Goal: Information Seeking & Learning: Learn about a topic

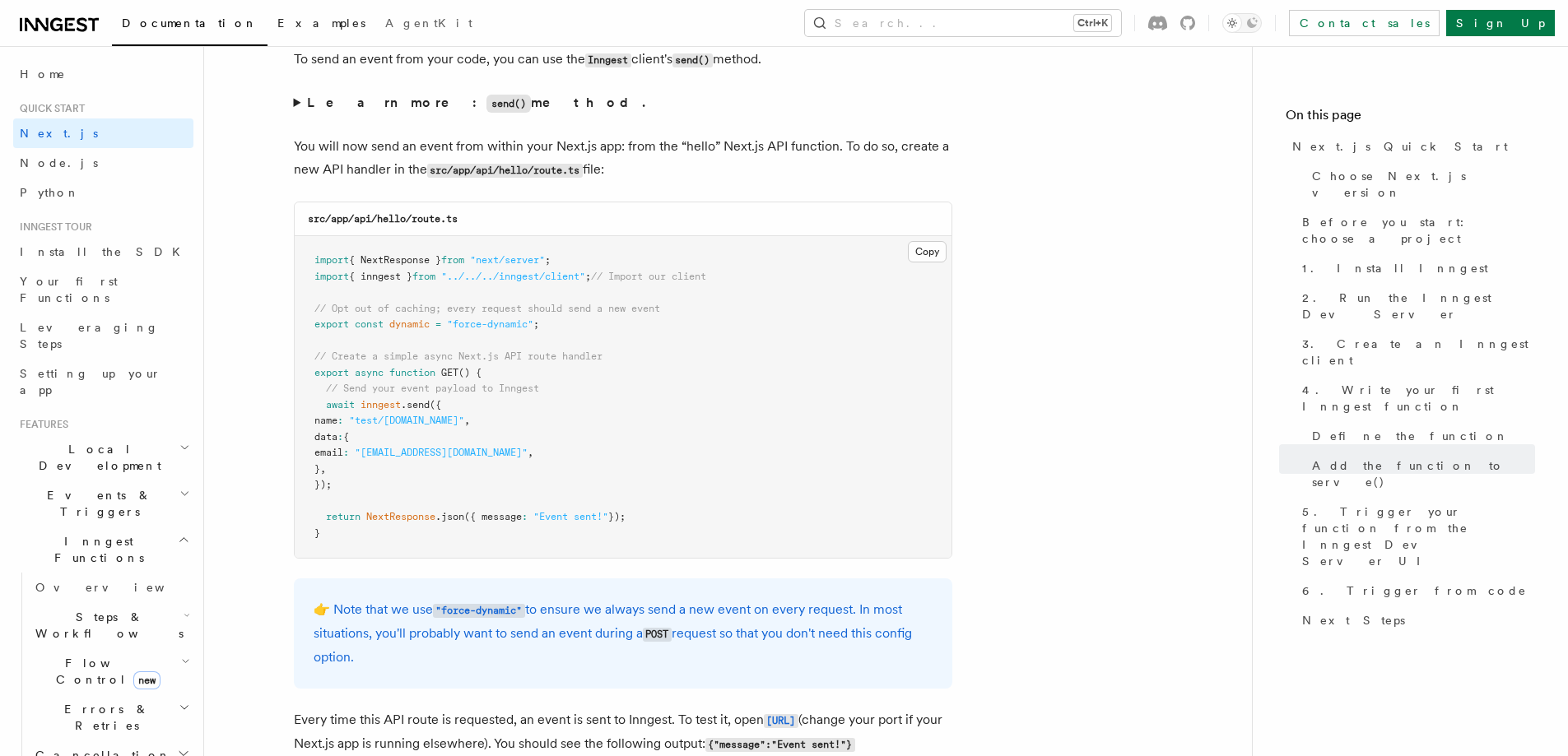
click at [278, 18] on span "Examples" at bounding box center [321, 23] width 88 height 13
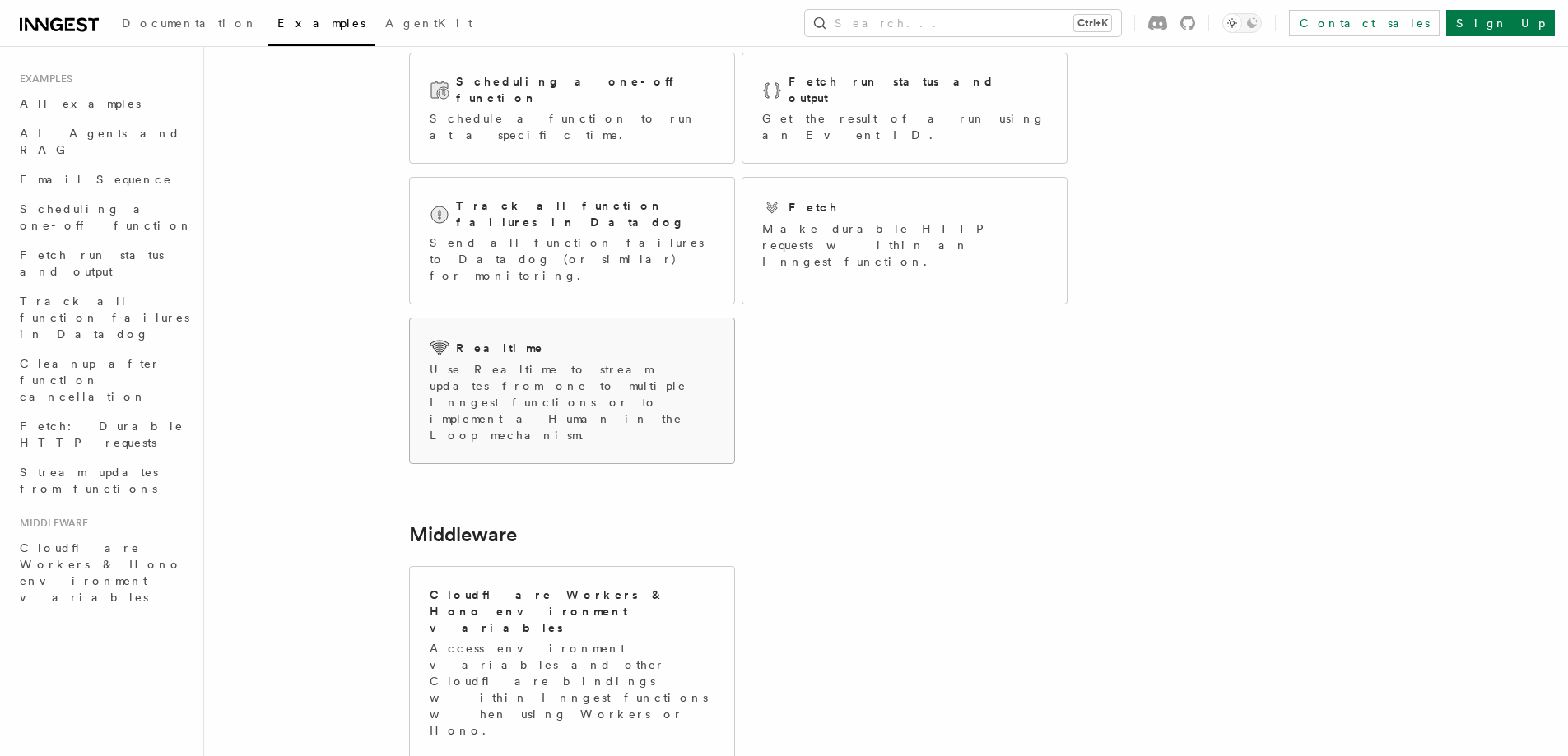
scroll to position [287, 0]
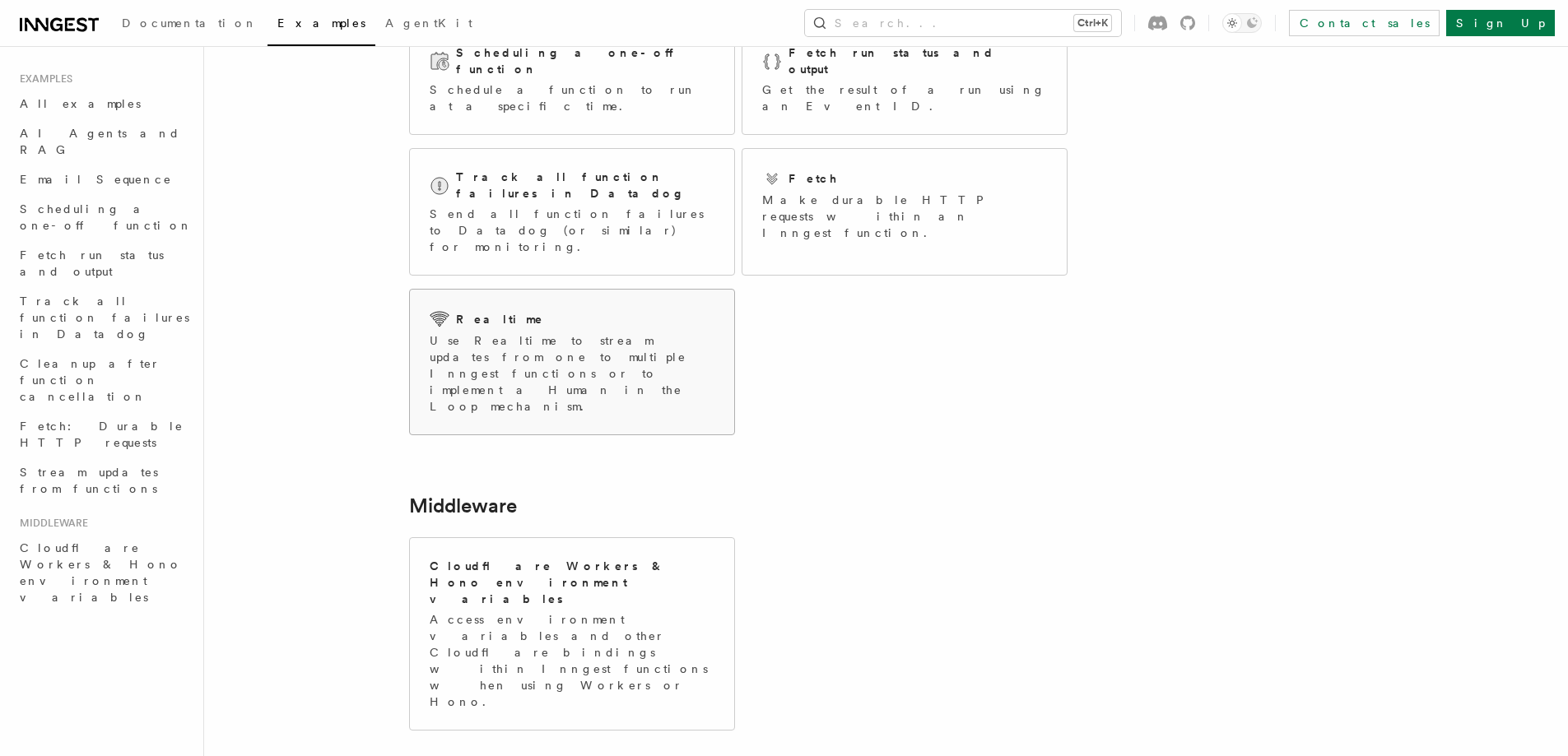
click at [484, 332] on p "Use Realtime to stream updates from one to multiple Inngest functions or to imp…" at bounding box center [572, 373] width 285 height 83
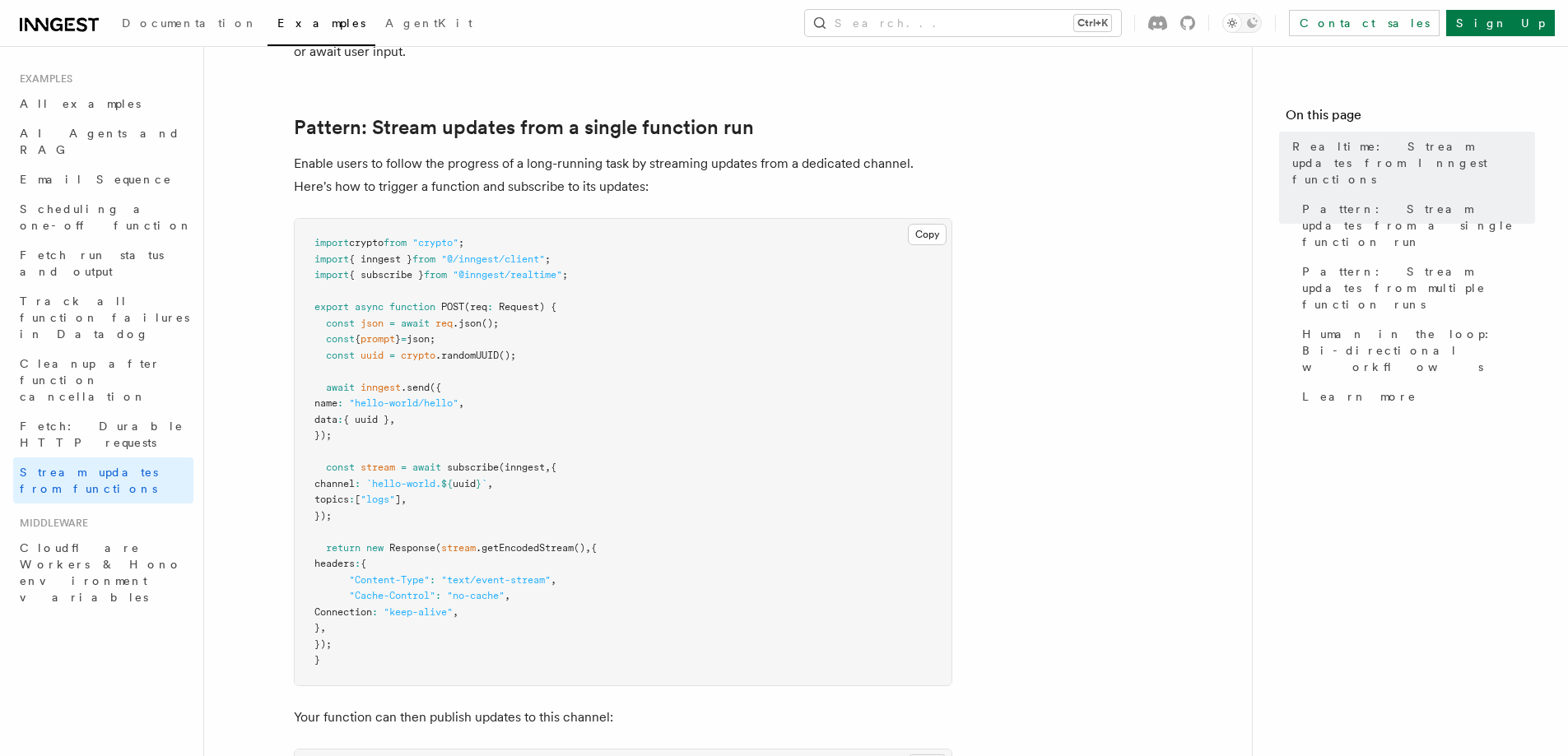
scroll to position [164, 0]
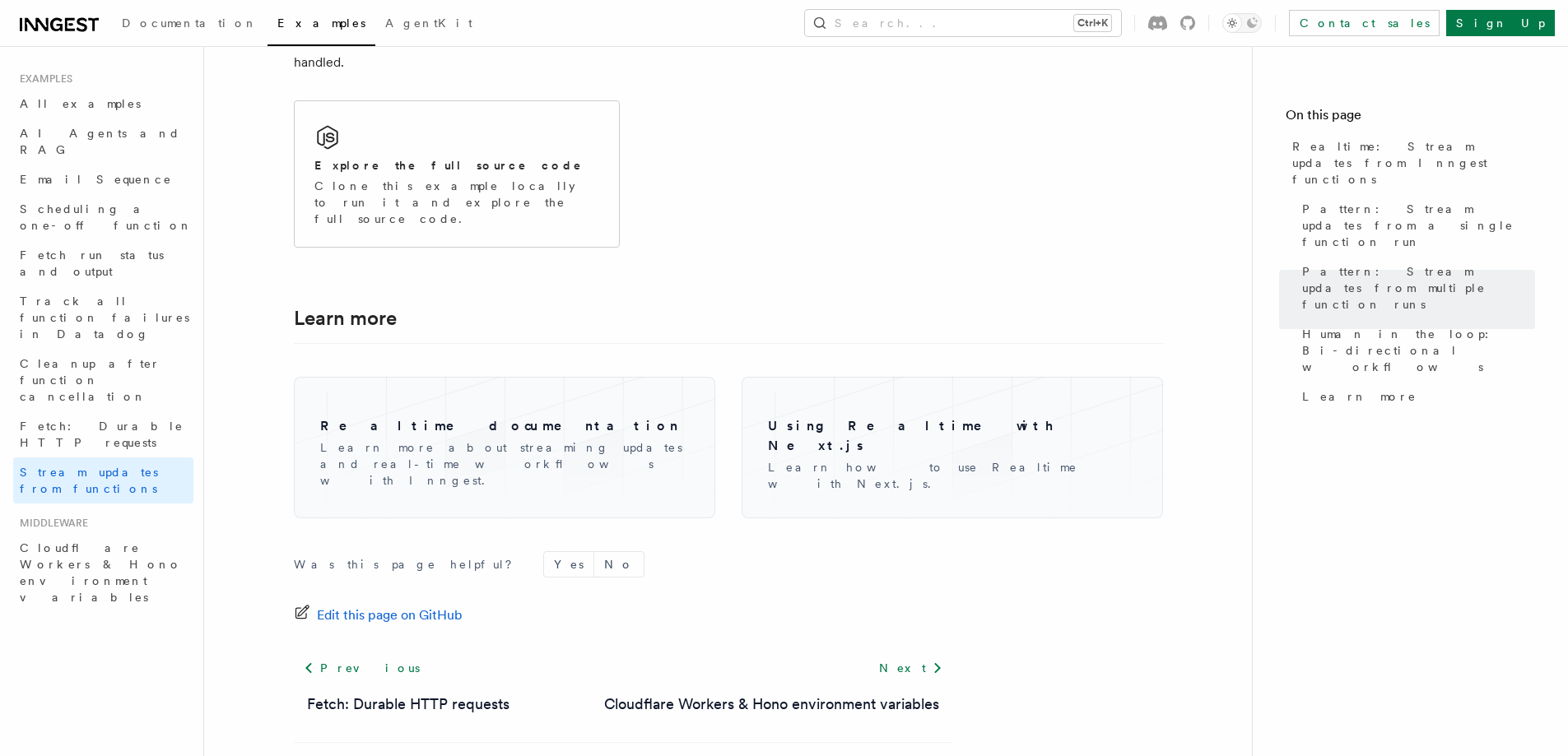
drag, startPoint x: 641, startPoint y: 601, endPoint x: 628, endPoint y: 522, distance: 80.1
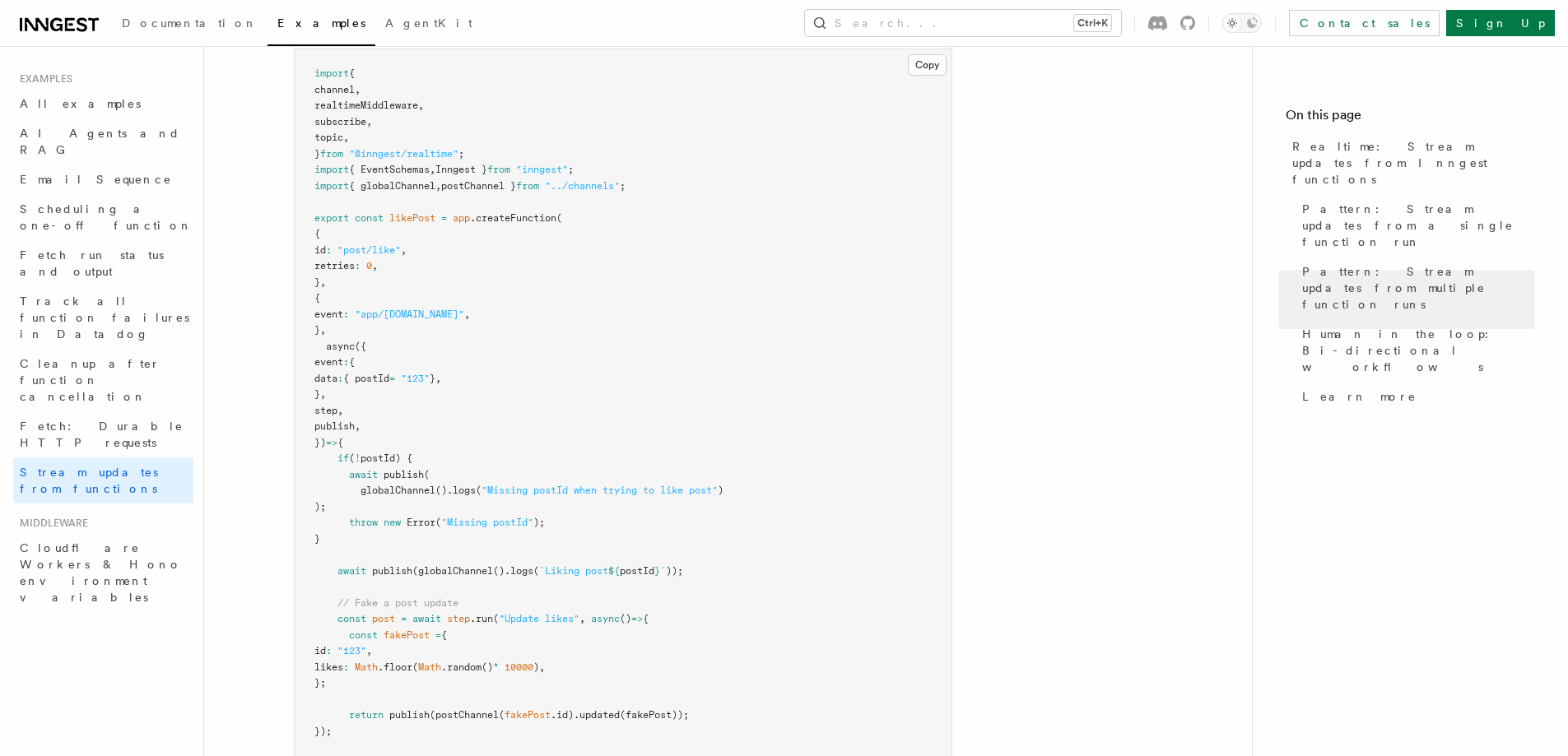
scroll to position [0, 0]
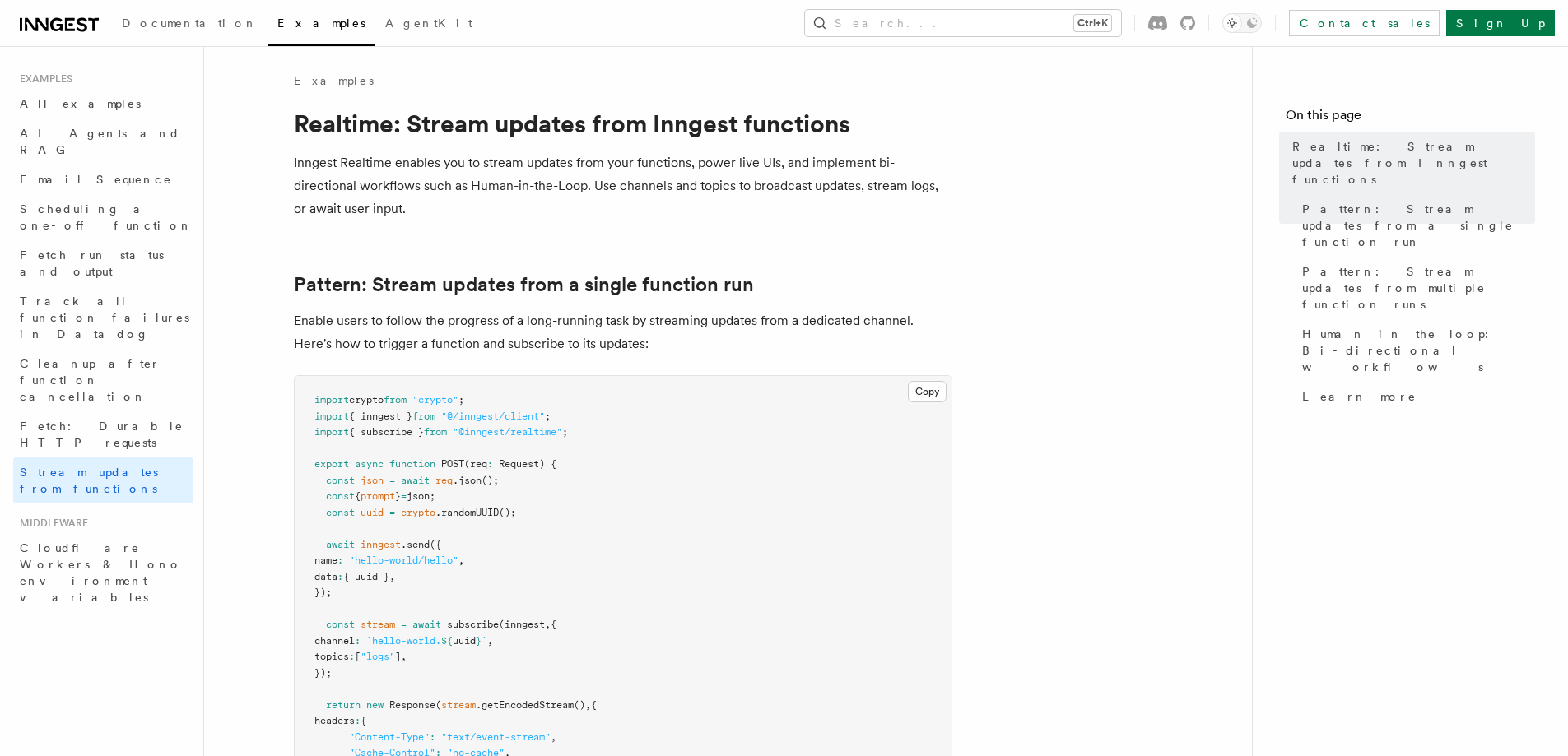
click at [278, 29] on span "Examples" at bounding box center [321, 23] width 88 height 13
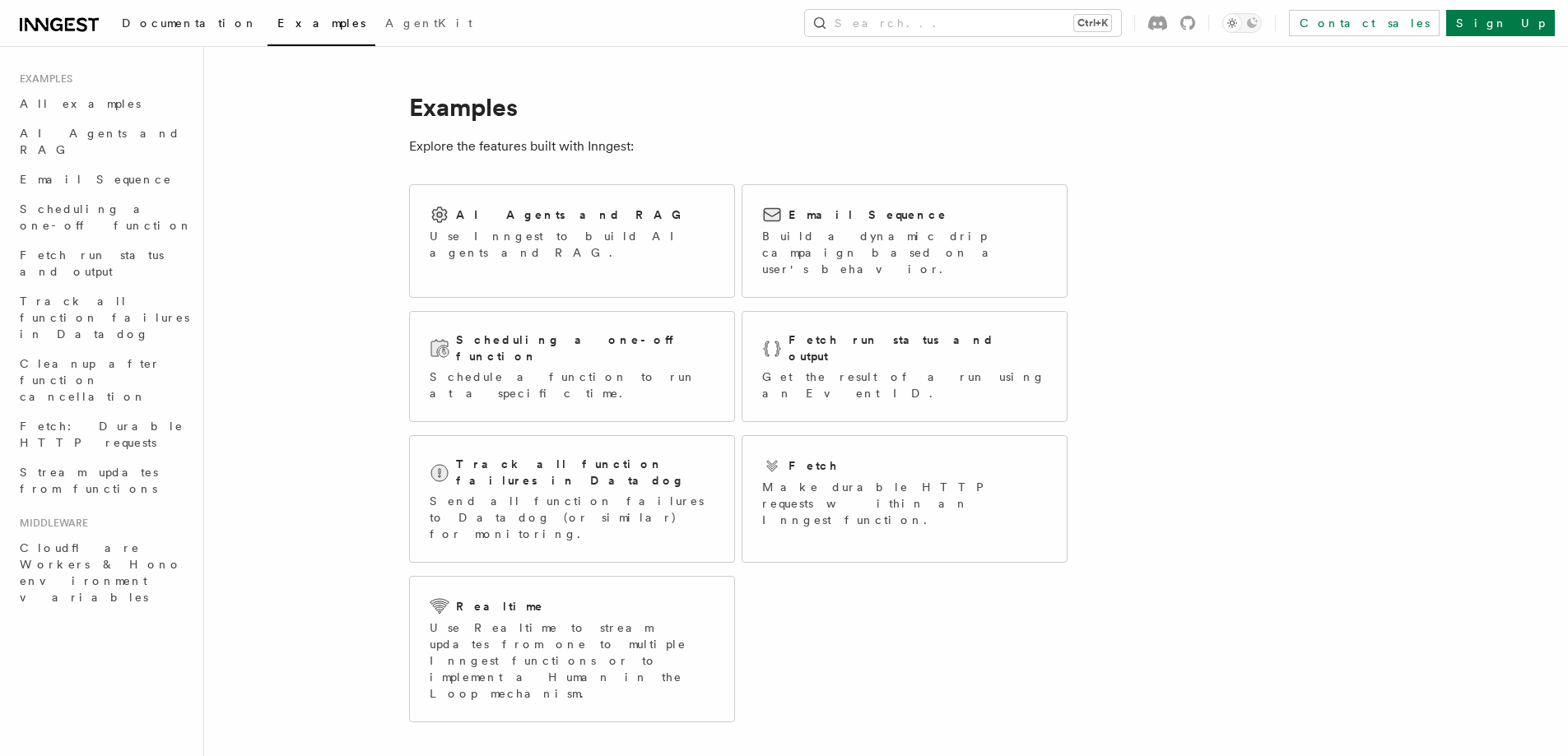
click at [155, 30] on link "Documentation" at bounding box center [190, 24] width 156 height 40
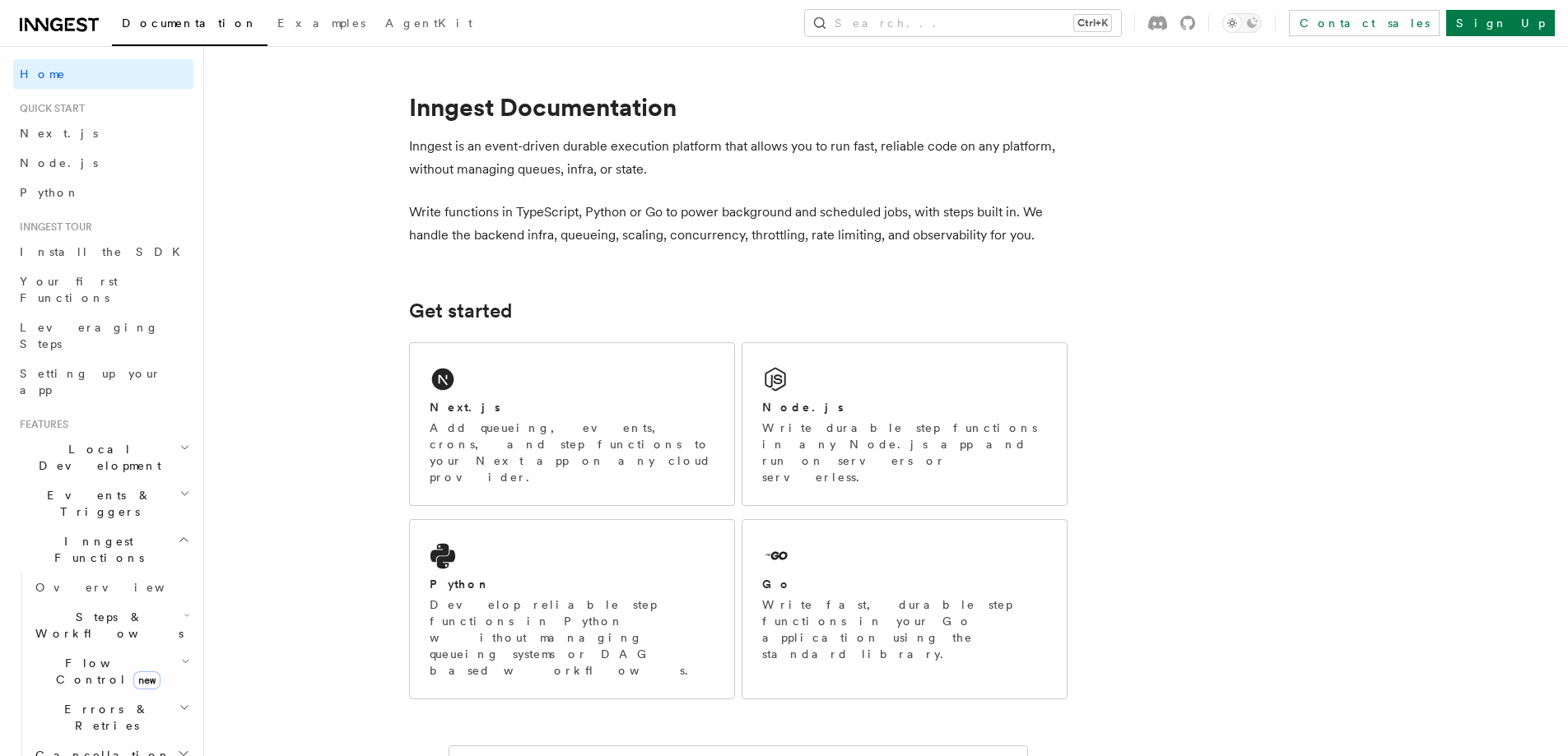
click at [177, 533] on icon "button" at bounding box center [183, 540] width 12 height 13
click at [1019, 22] on button "Search... Ctrl+K" at bounding box center [963, 23] width 316 height 26
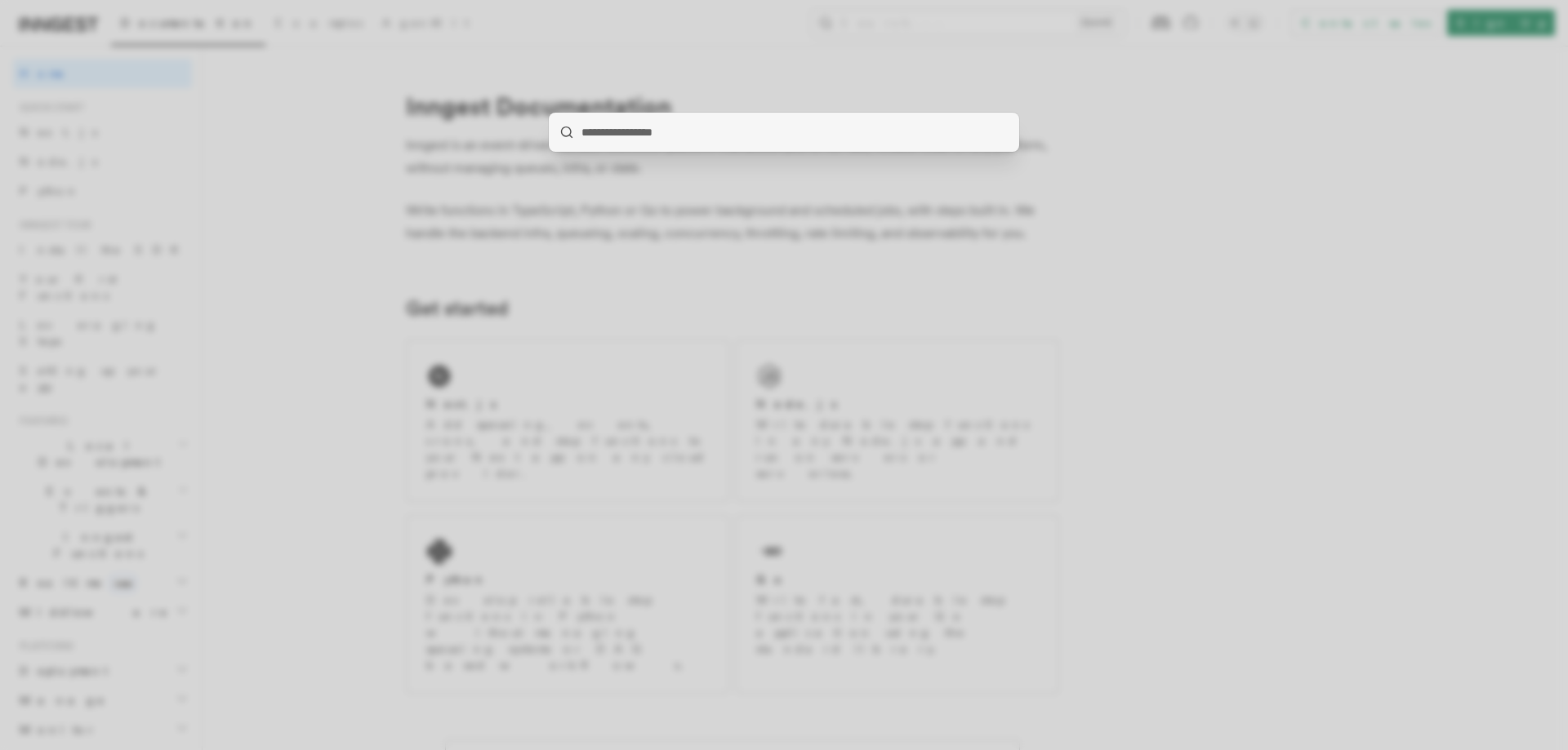
click at [395, 176] on div at bounding box center [784, 375] width 1568 height 750
